Goal: Navigation & Orientation: Find specific page/section

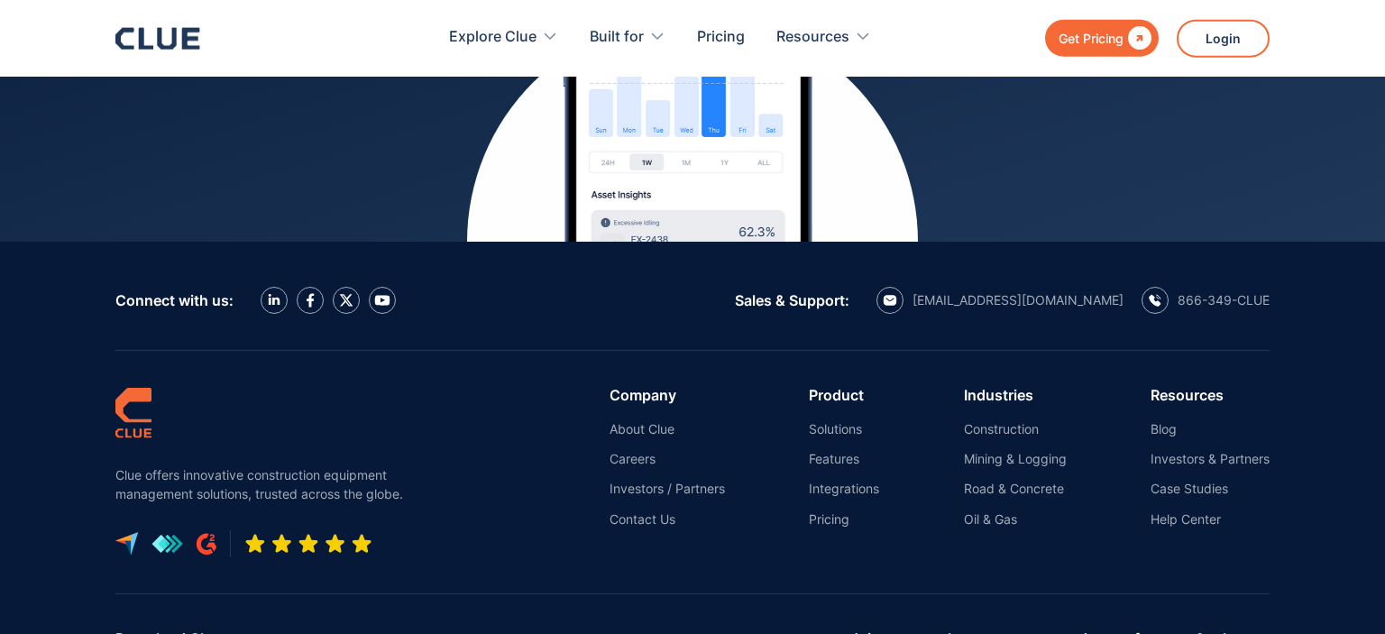
scroll to position [8262, 0]
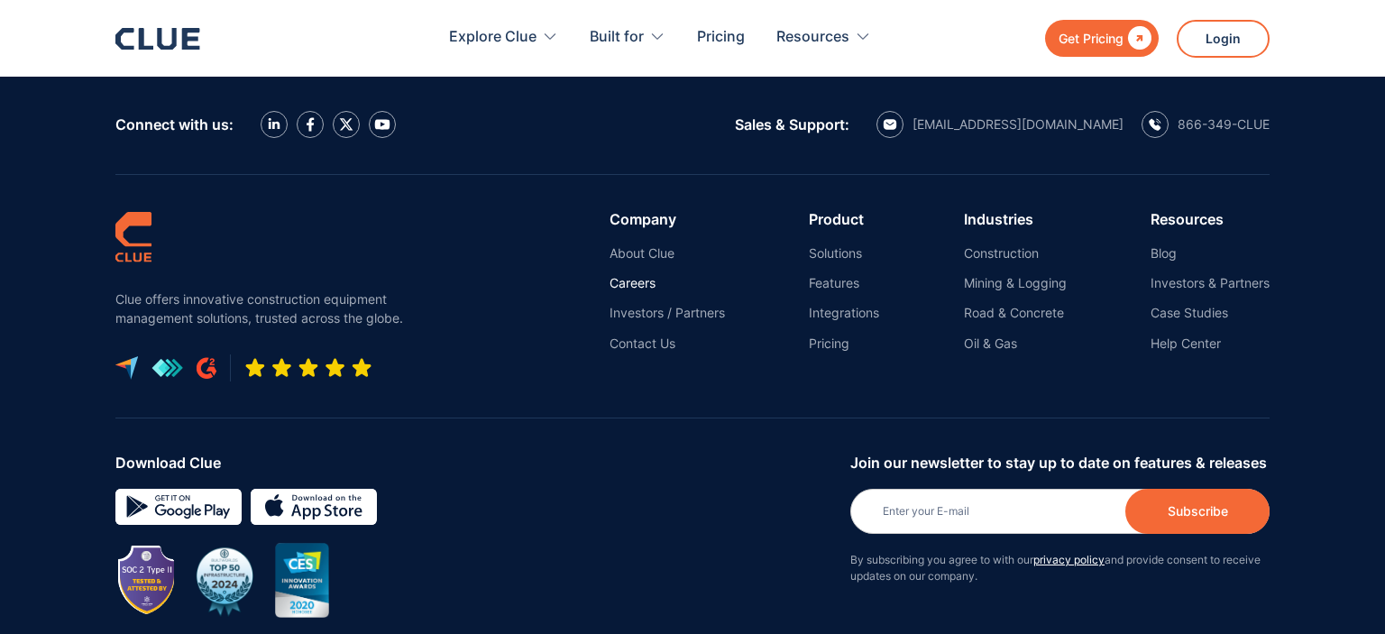
click at [644, 275] on link "Careers" at bounding box center [666, 283] width 115 height 16
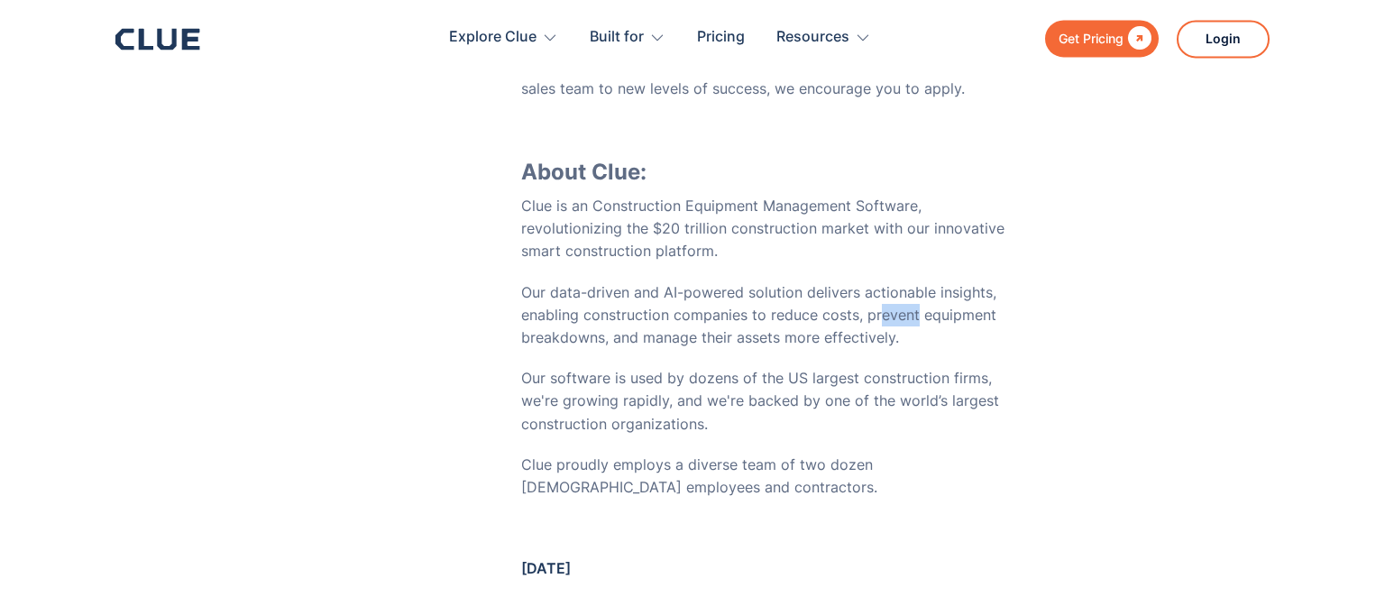
scroll to position [4356, 0]
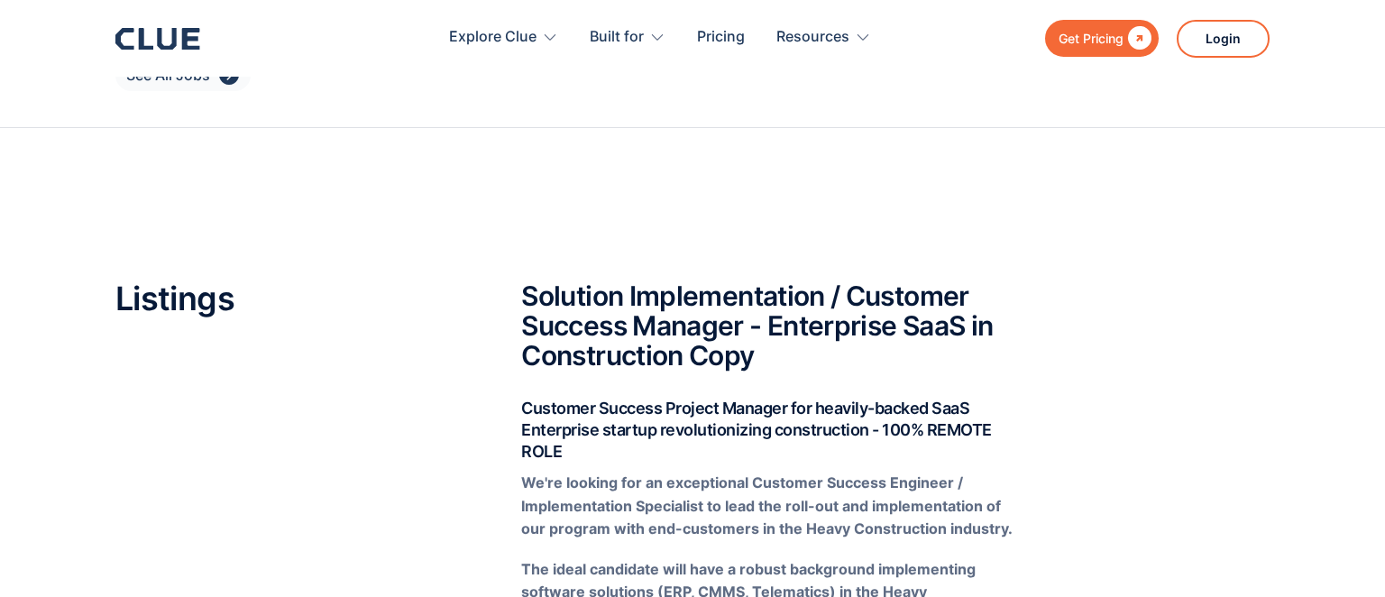
scroll to position [95, 0]
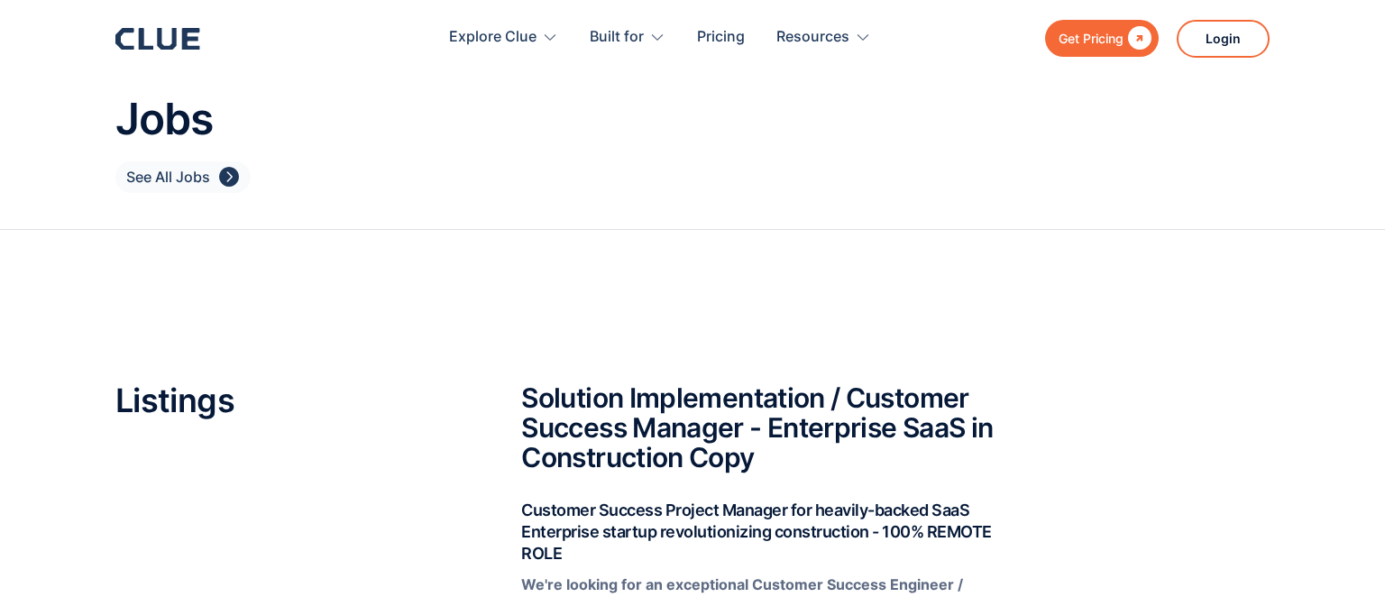
click at [236, 173] on div "" at bounding box center [229, 177] width 20 height 23
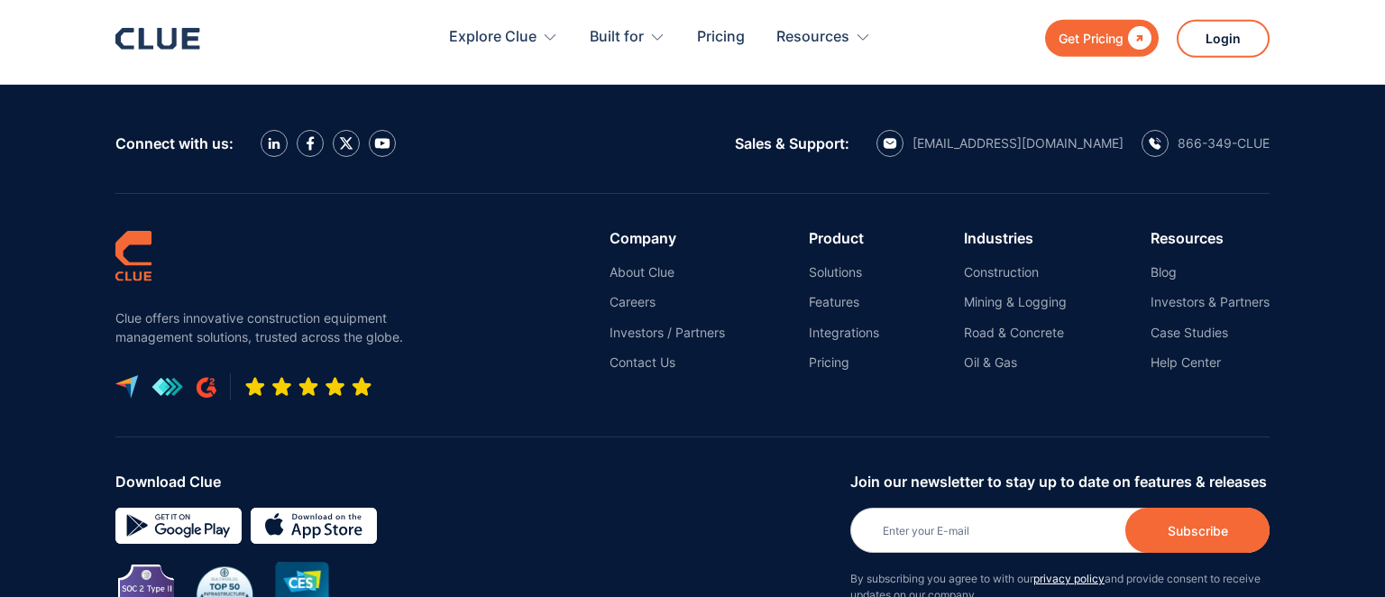
scroll to position [8225, 0]
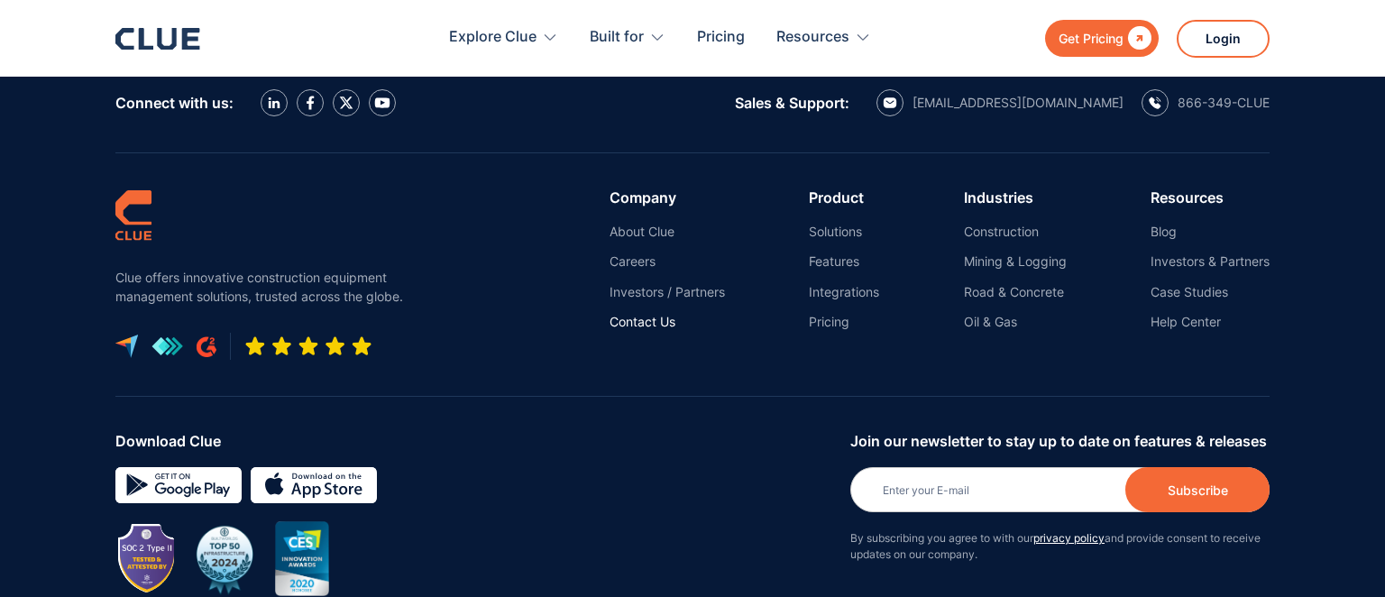
click at [639, 314] on link "Contact Us" at bounding box center [666, 322] width 115 height 16
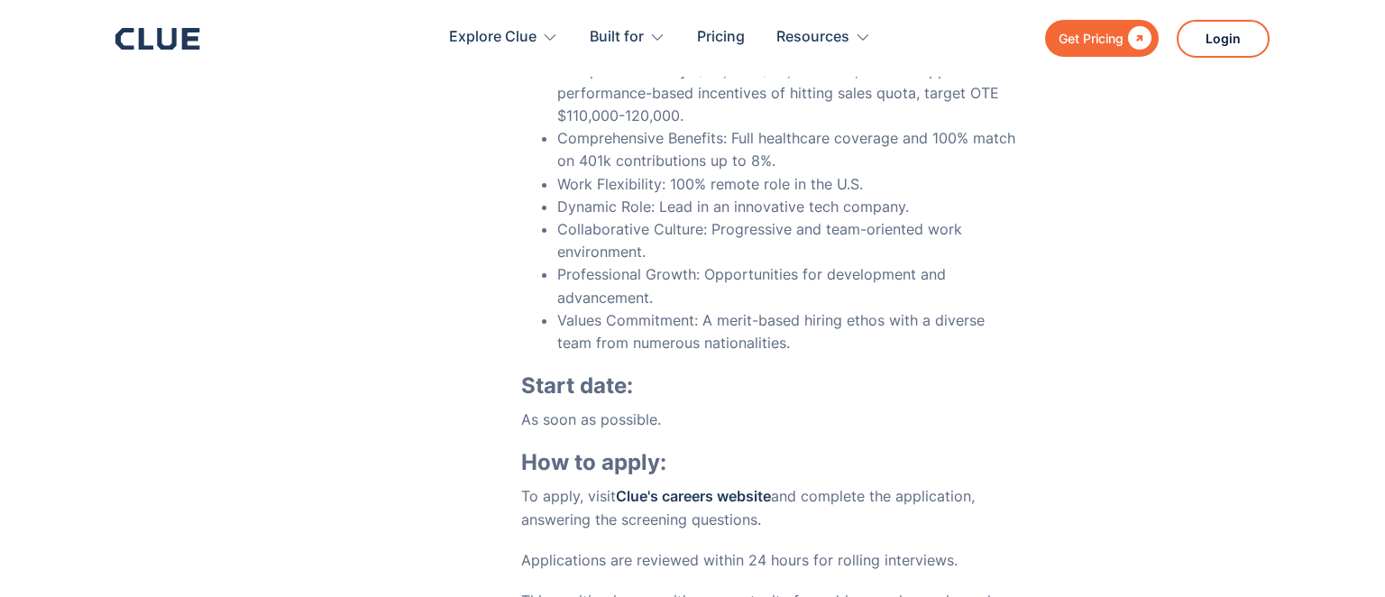
scroll to position [6321, 0]
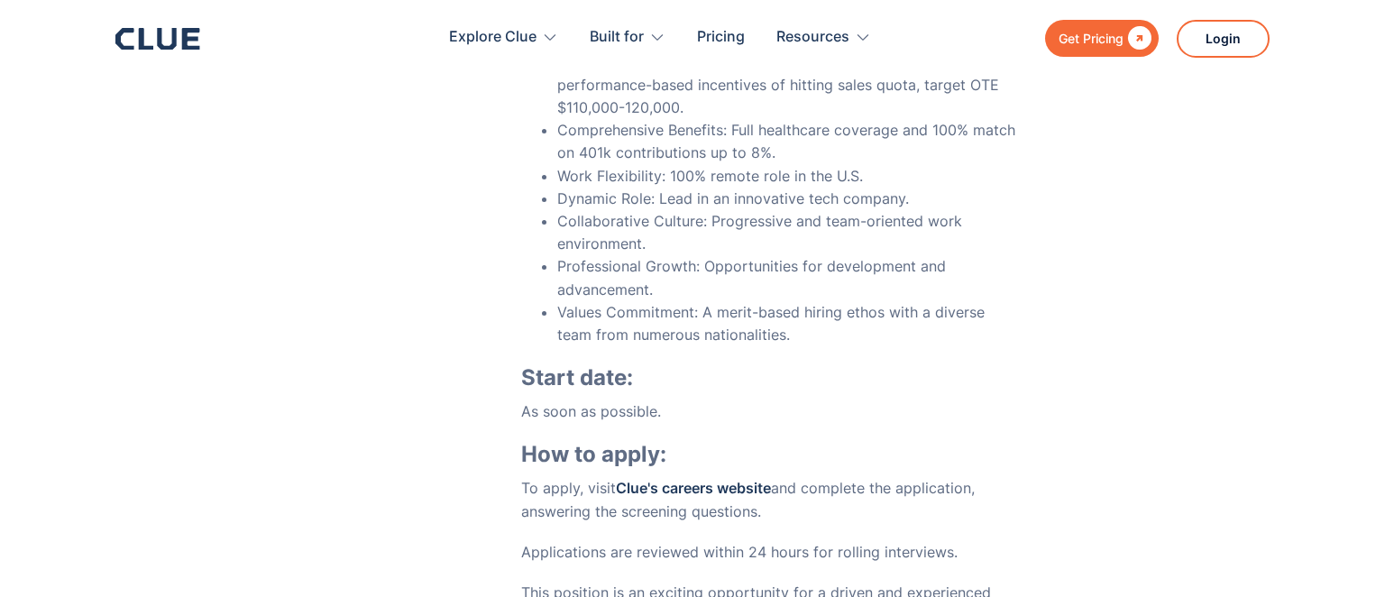
click at [125, 49] on icon at bounding box center [124, 39] width 19 height 22
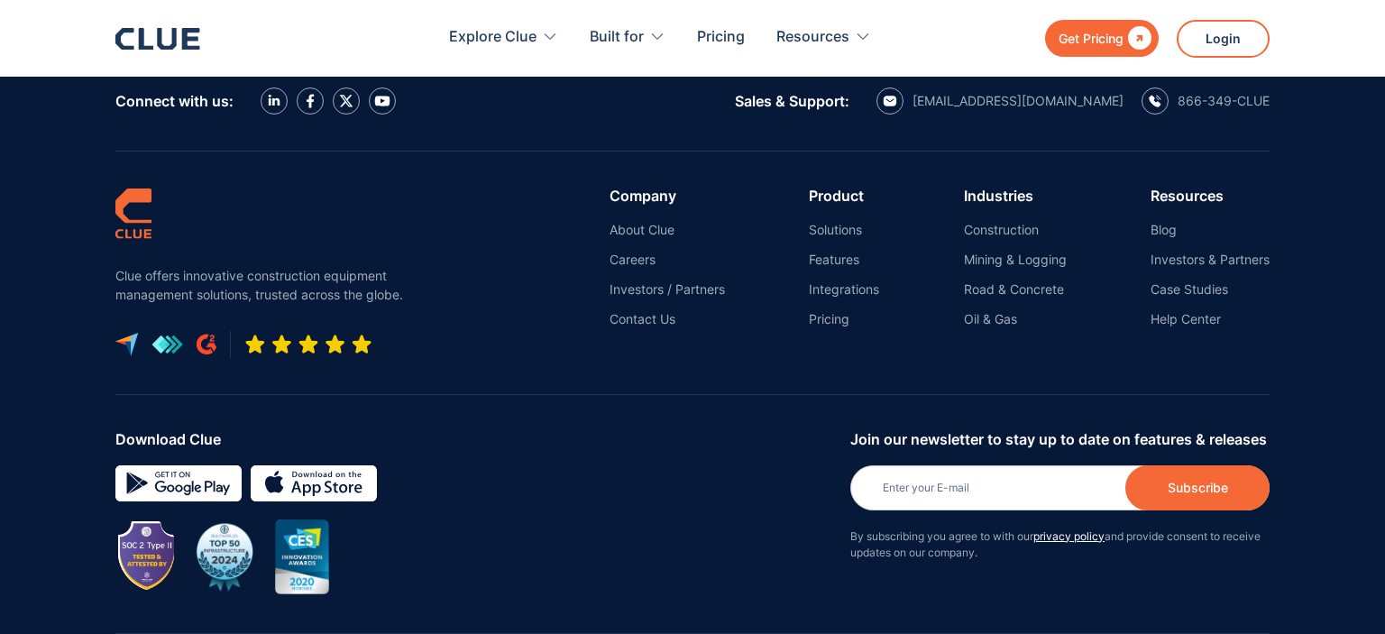
scroll to position [2318, 0]
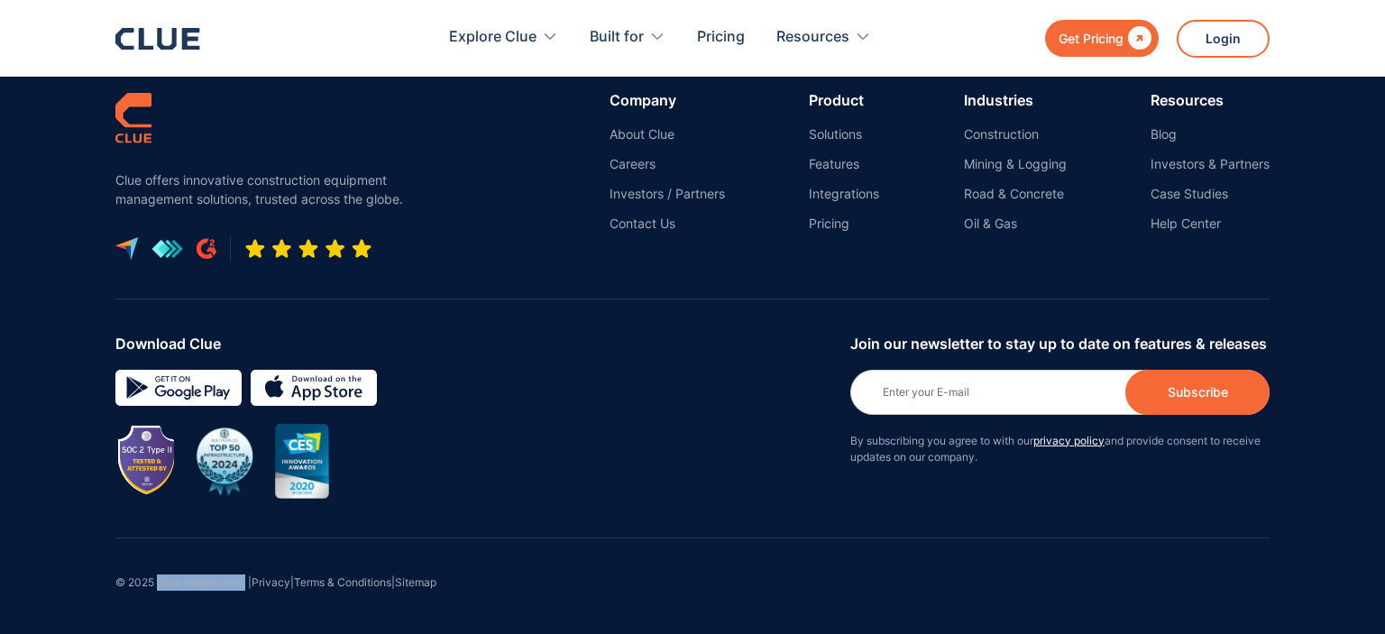
drag, startPoint x: 248, startPoint y: 581, endPoint x: 160, endPoint y: 584, distance: 87.5
click at [160, 584] on div "© 2025 Clue Insights, Inc. | Privacy | Terms & Conditions | Sitemap" at bounding box center [692, 586] width 1154 height 97
copy div "Clue Insights, Inc."
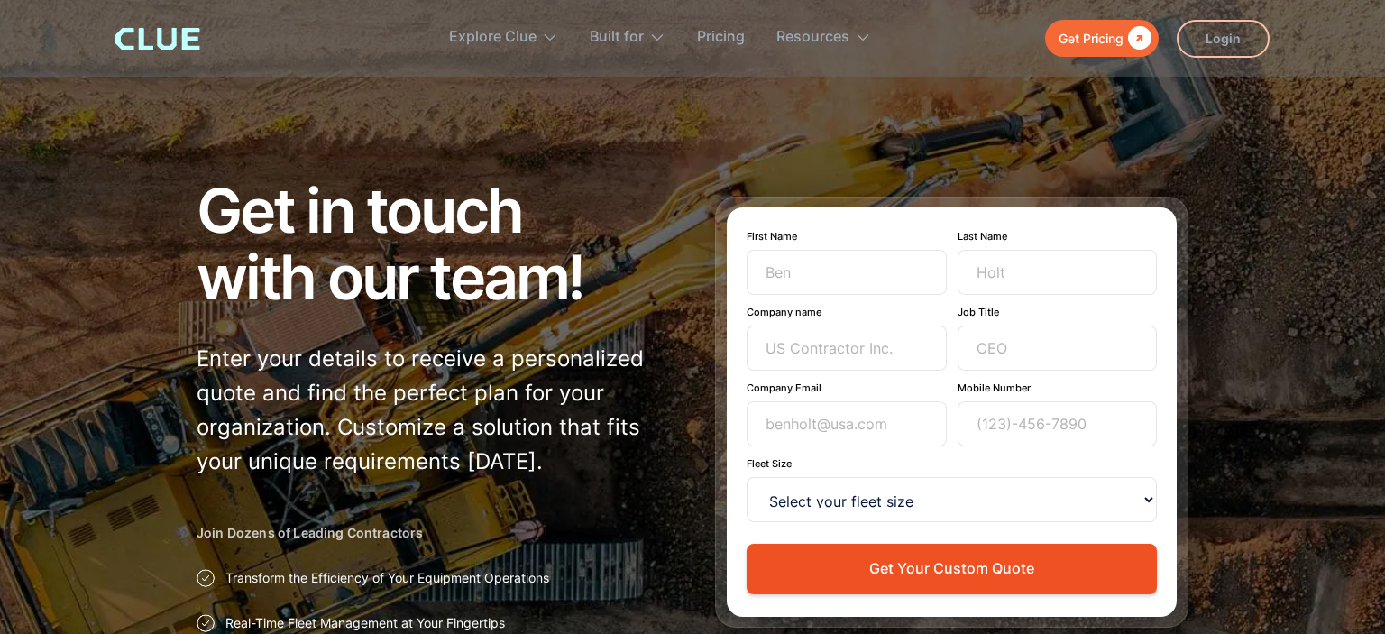
scroll to position [0, 0]
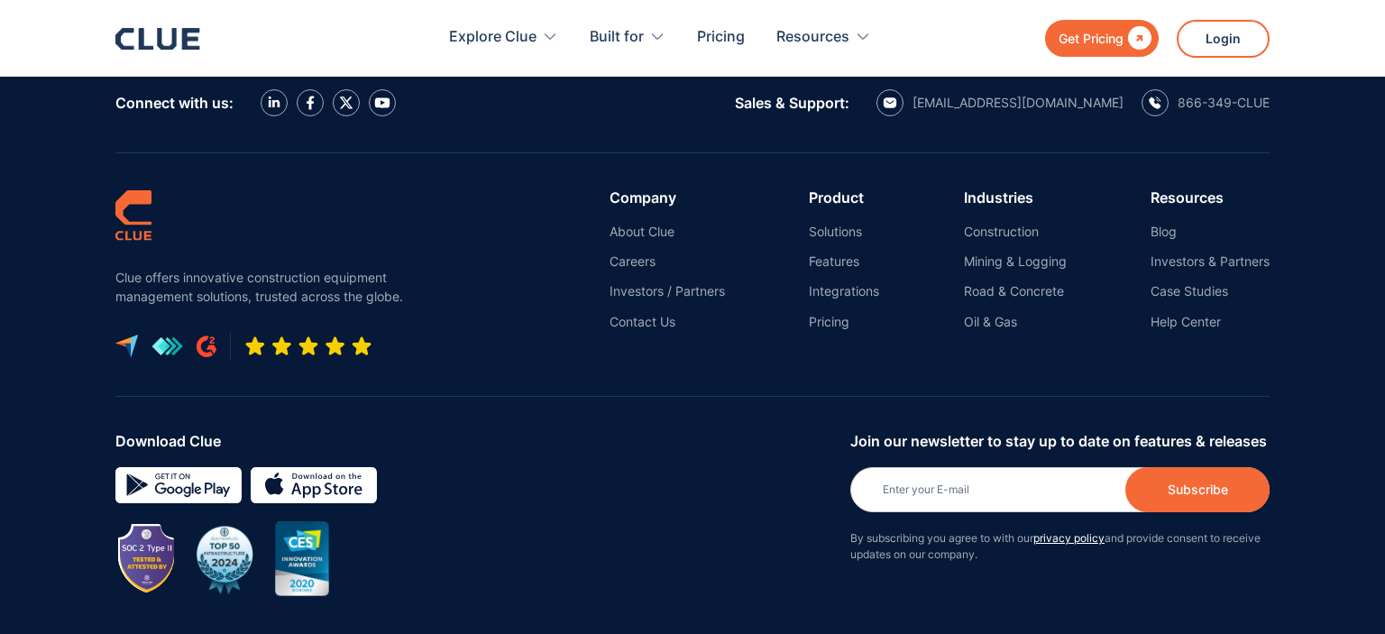
scroll to position [8253, 0]
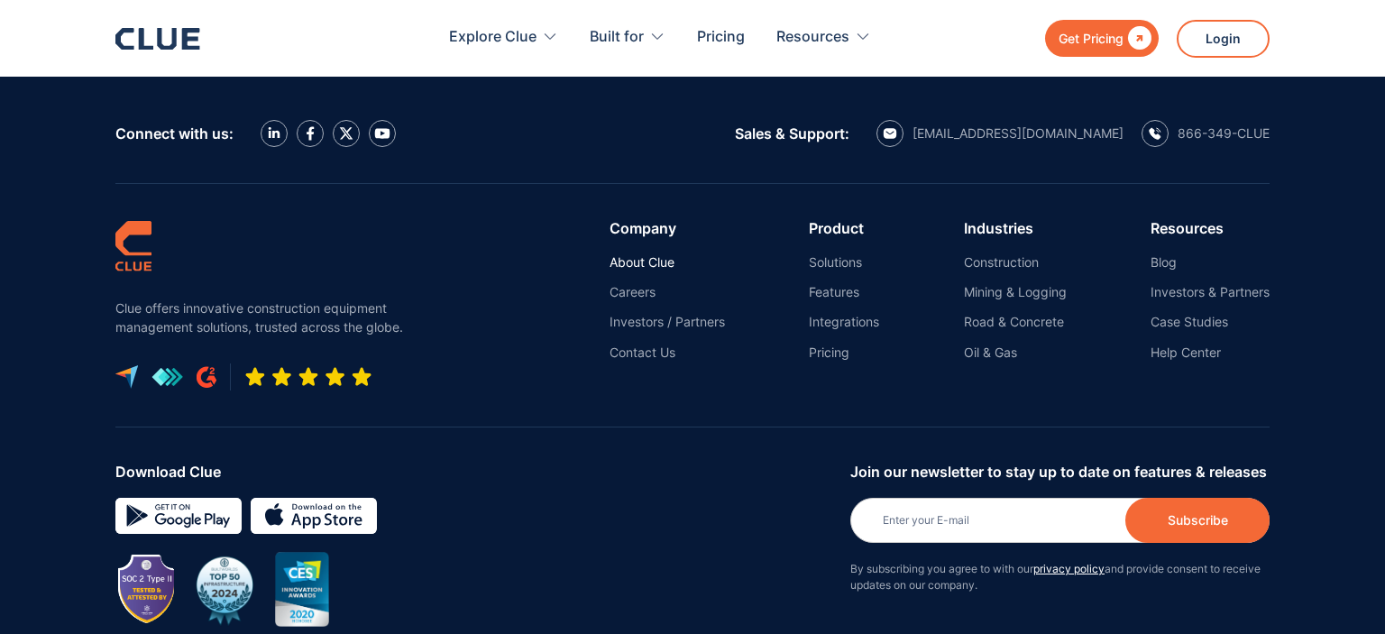
click at [651, 254] on link "About Clue" at bounding box center [666, 262] width 115 height 16
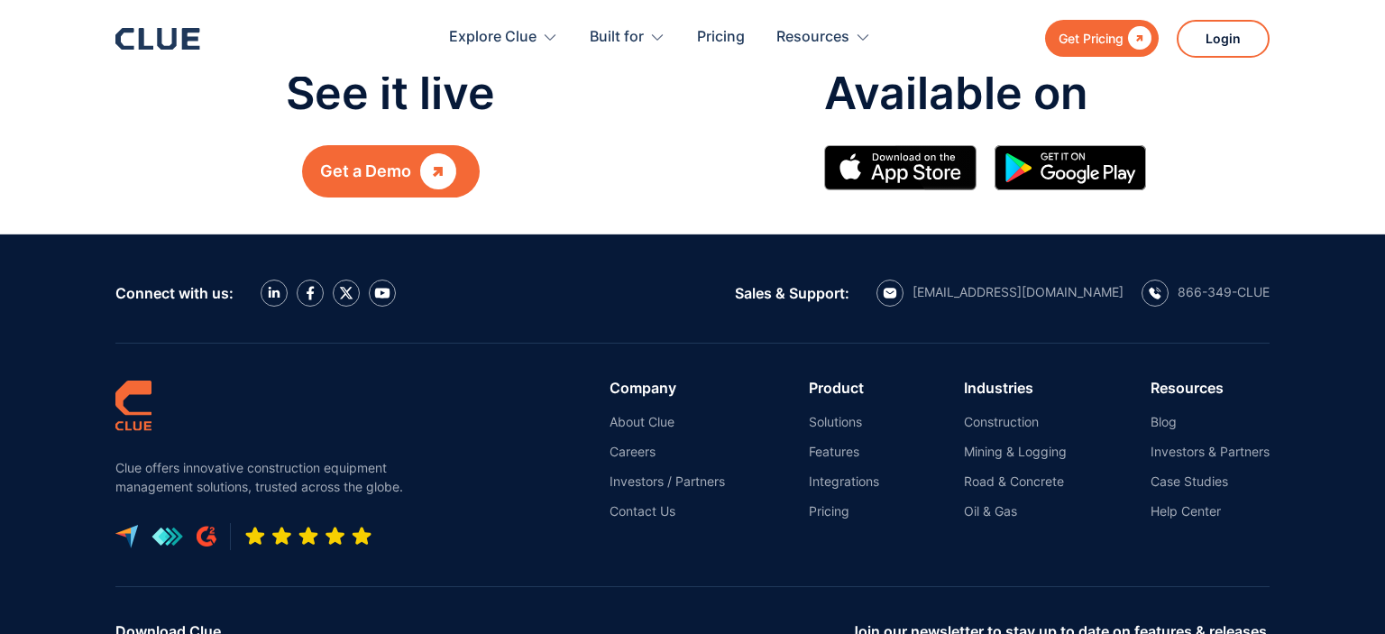
scroll to position [2284, 0]
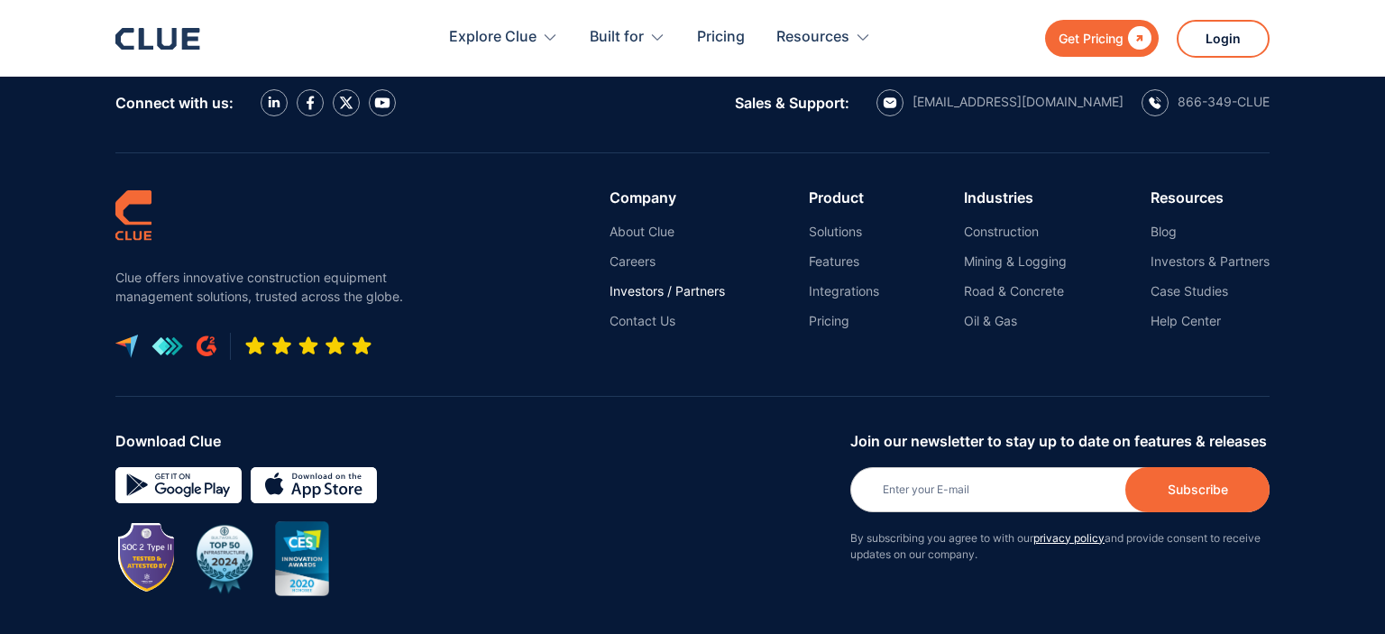
click at [676, 283] on link "Investors / Partners" at bounding box center [666, 291] width 115 height 16
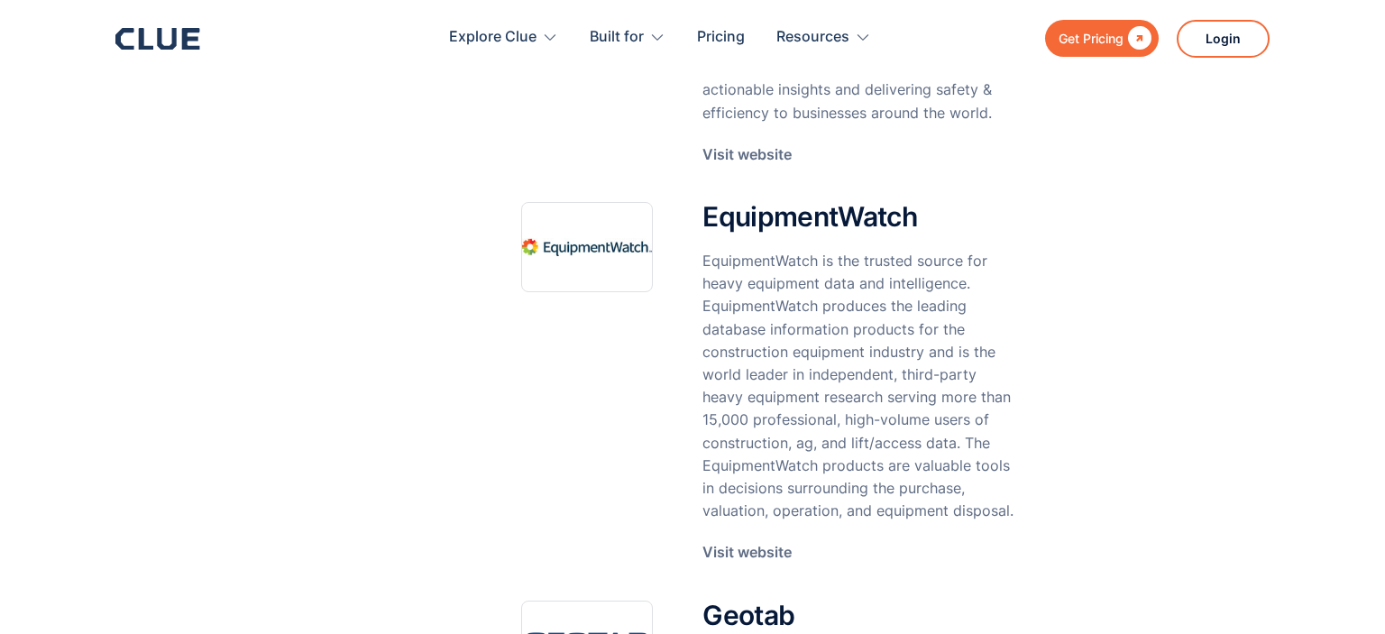
scroll to position [2664, 0]
